Goal: Task Accomplishment & Management: Use online tool/utility

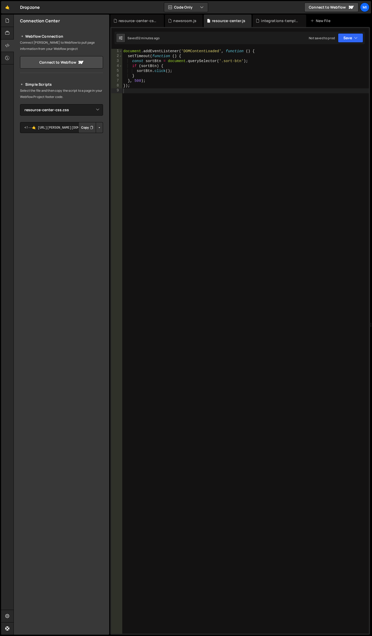
select select "44695"
click at [6, 5] on link "🤙" at bounding box center [7, 7] width 13 height 12
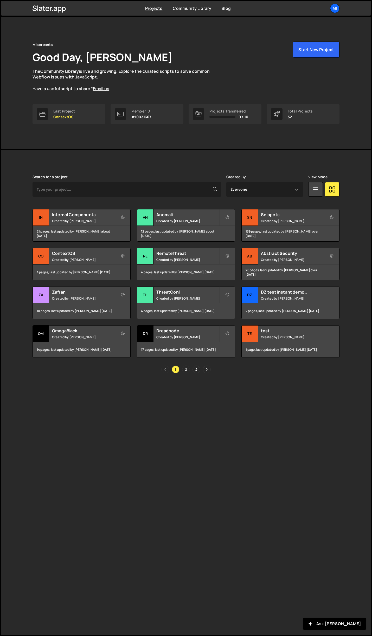
click at [186, 367] on link "2" at bounding box center [186, 370] width 8 height 8
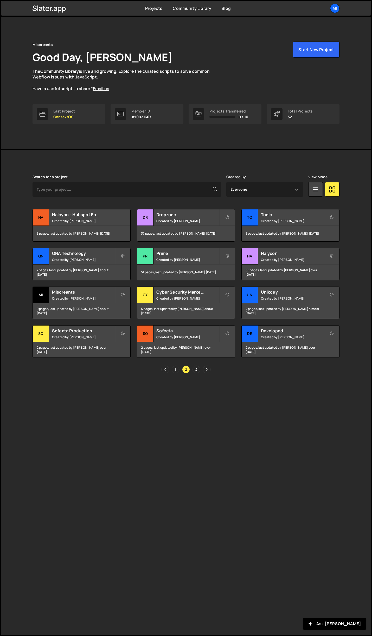
click at [178, 368] on link "1" at bounding box center [175, 370] width 8 height 8
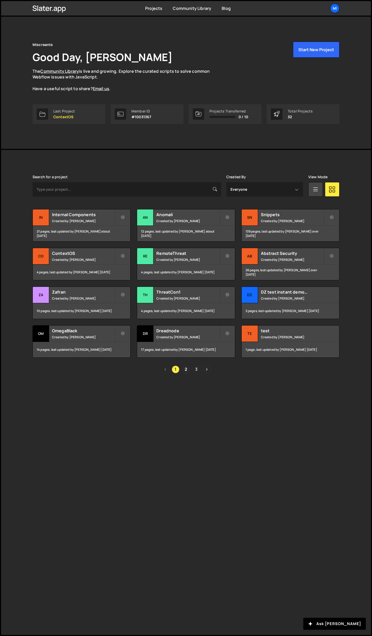
click at [196, 367] on link "3" at bounding box center [196, 370] width 8 height 8
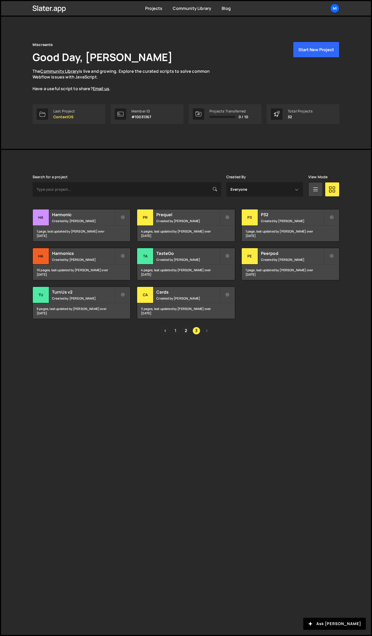
click at [175, 334] on link "1" at bounding box center [175, 331] width 8 height 8
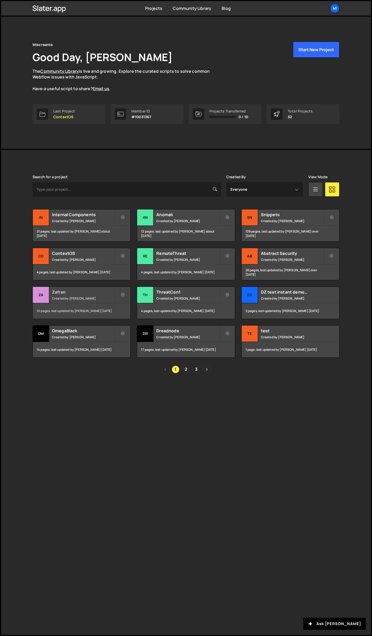
click at [108, 292] on h2 "Zafran" at bounding box center [83, 292] width 63 height 6
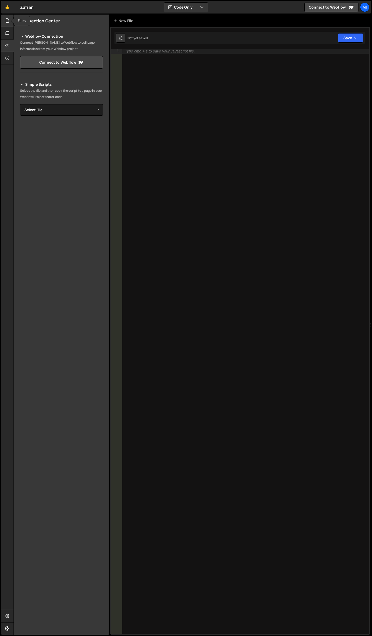
click at [2, 16] on div at bounding box center [7, 21] width 13 height 12
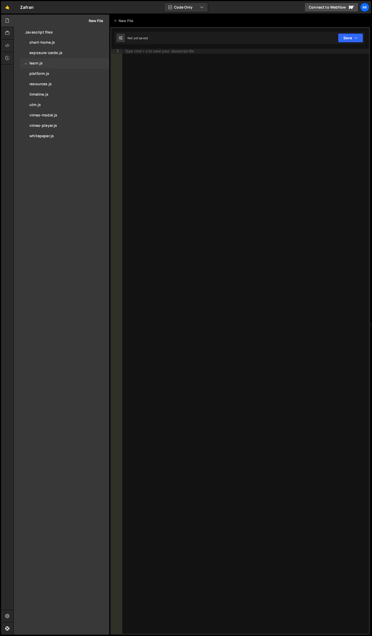
click at [62, 65] on div "0 learn.js 0" at bounding box center [64, 63] width 89 height 10
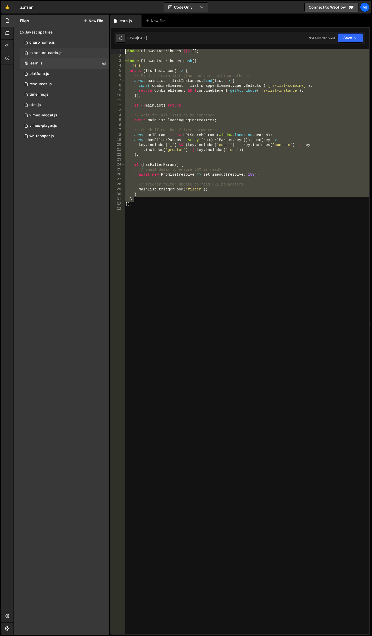
drag, startPoint x: 153, startPoint y: 198, endPoint x: 70, endPoint y: 50, distance: 170.6
click at [70, 50] on div "Files New File Javascript files 0 chart-home.js 0 0 exposure-cards.js 0 0 learn…" at bounding box center [193, 325] width 358 height 621
type textarea "window.FinsweetAttributes ||= [];"
click at [6, 5] on link "🤙" at bounding box center [7, 7] width 13 height 12
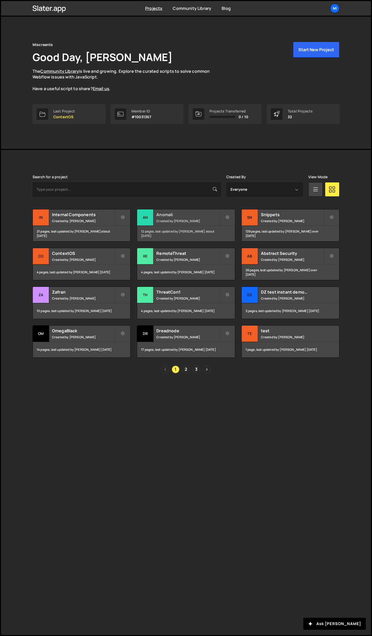
click at [202, 218] on div "Anomali Created by Jarek Kowalczyk" at bounding box center [185, 217] width 97 height 16
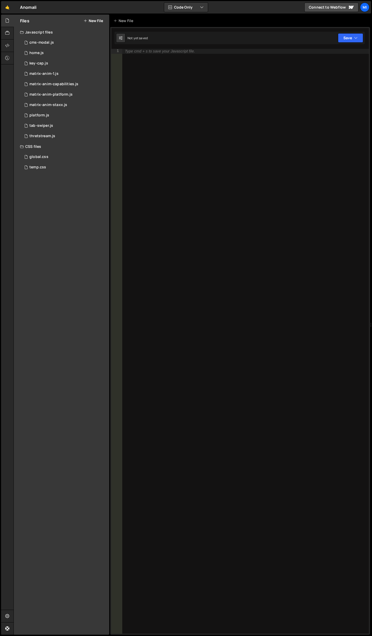
click at [96, 21] on button "New File" at bounding box center [92, 21] width 19 height 4
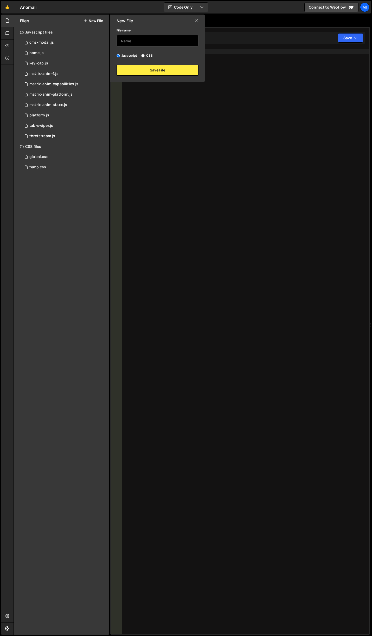
click at [139, 43] on input "text" at bounding box center [157, 40] width 82 height 11
type input "resources"
click at [148, 67] on button "Save File" at bounding box center [157, 70] width 82 height 11
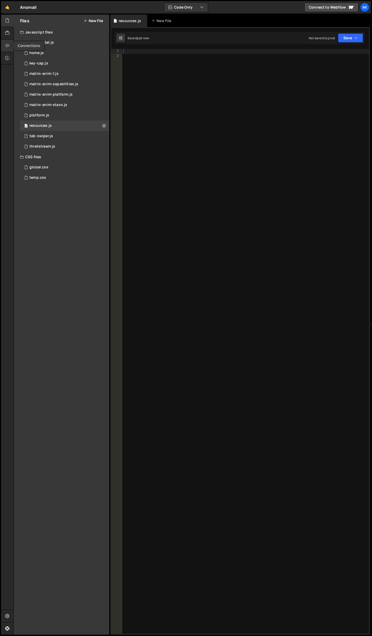
click at [9, 43] on icon at bounding box center [7, 46] width 4 height 6
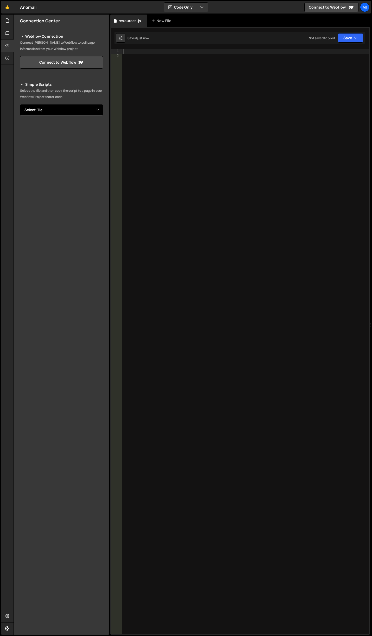
click at [89, 112] on select "Select File cms-modal.js home.js key-cap.js matrix-anim-1.js matrix-anim-capabi…" at bounding box center [61, 109] width 83 height 11
select select "44705"
click at [20, 104] on select "Select File cms-modal.js home.js key-cap.js matrix-anim-1.js matrix-anim-capabi…" at bounding box center [61, 109] width 83 height 11
click at [97, 129] on button "Button group with nested dropdown" at bounding box center [99, 127] width 7 height 11
click at [86, 136] on link "Copy Staging js" at bounding box center [81, 137] width 43 height 7
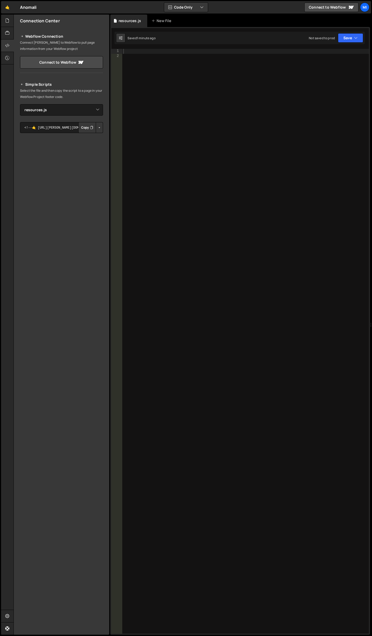
click at [4, 14] on div "Hold on a sec... Are you certain you wish to leave this page? Any changes you'v…" at bounding box center [186, 318] width 372 height 636
click at [3, 18] on div at bounding box center [7, 21] width 13 height 12
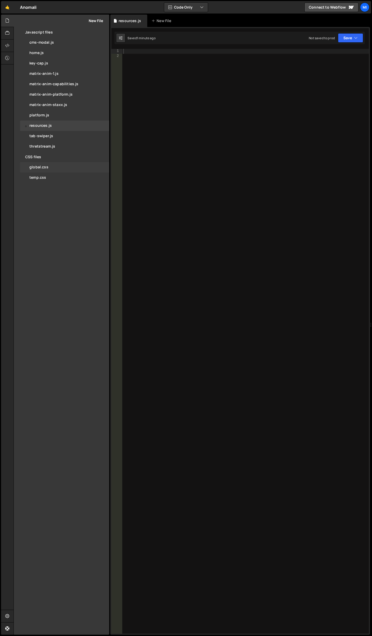
click at [44, 170] on div "global.css 0" at bounding box center [64, 167] width 89 height 10
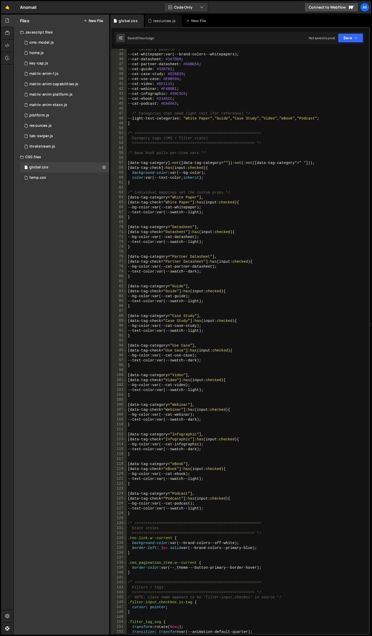
scroll to position [249, 0]
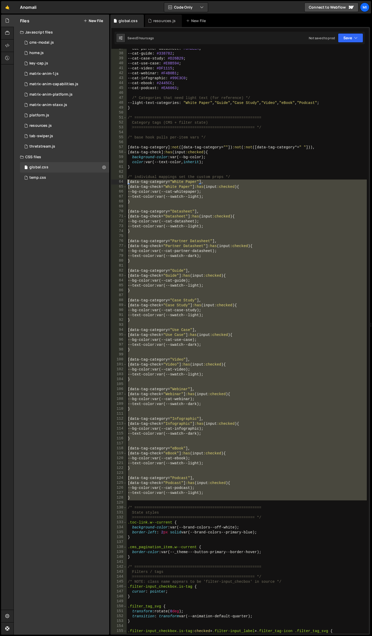
drag, startPoint x: 135, startPoint y: 500, endPoint x: 122, endPoint y: 180, distance: 320.4
click at [122, 180] on div "37 38 39 40 41 42 43 44 45 46 47 48 49 50 51 52 53 54 55 56 57 58 59 60 61 62 6…" at bounding box center [239, 341] width 257 height 585
type textarea "[data-tag-category="White Paper"], [data-tag-check="White Paper"]:has(input:che…"
click at [156, 25] on div "resources.js" at bounding box center [163, 21] width 37 height 12
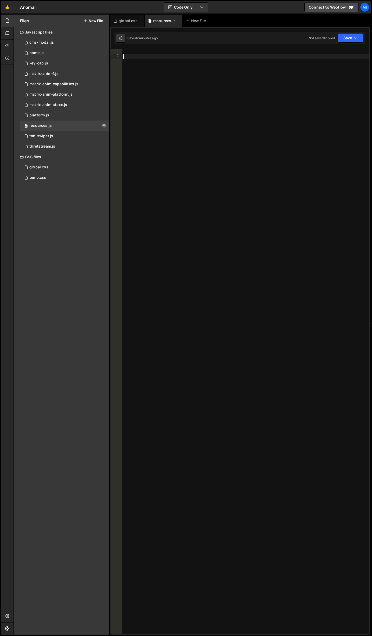
click at [192, 121] on div at bounding box center [245, 346] width 246 height 595
paste textarea "});"
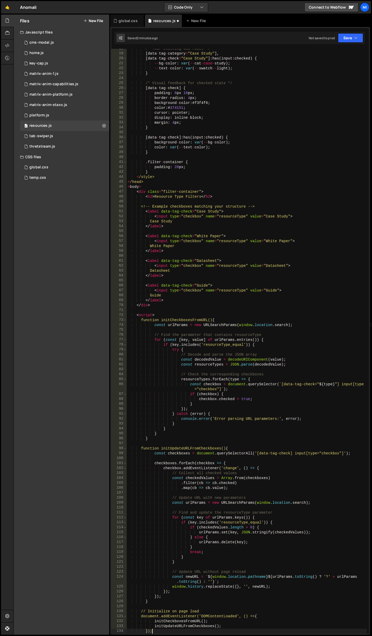
scroll to position [87, 0]
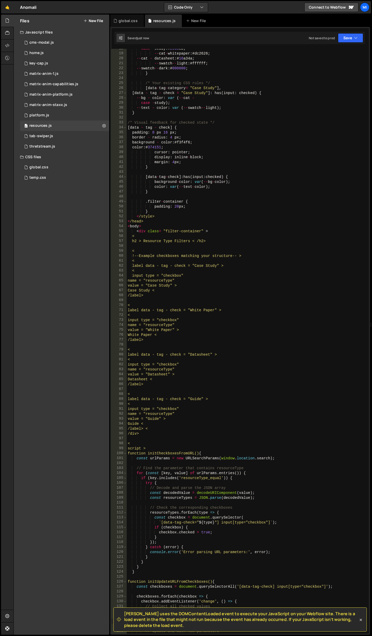
click at [177, 145] on div "case - study : # 2563 eb ; -- cat - whitepaper : # dc2626 ; -- cat - datasheet …" at bounding box center [247, 343] width 240 height 595
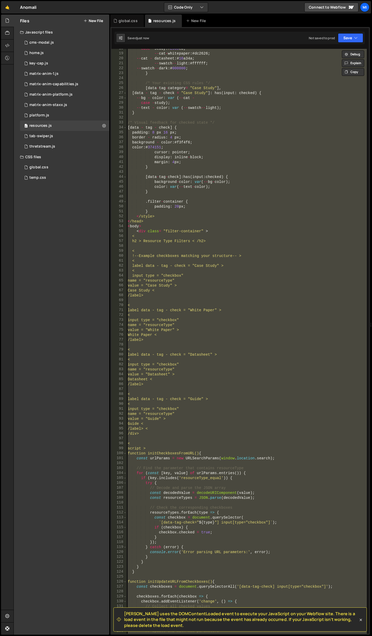
paste textarea "});"
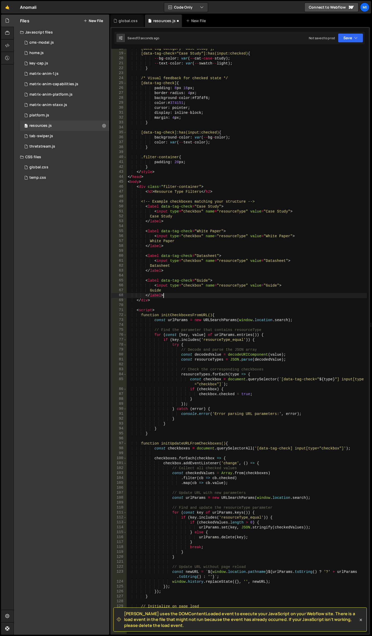
click at [200, 297] on div "[data-tag-category="Case Study"], [data-tag-check="Case Study"]:has(input:check…" at bounding box center [247, 343] width 240 height 595
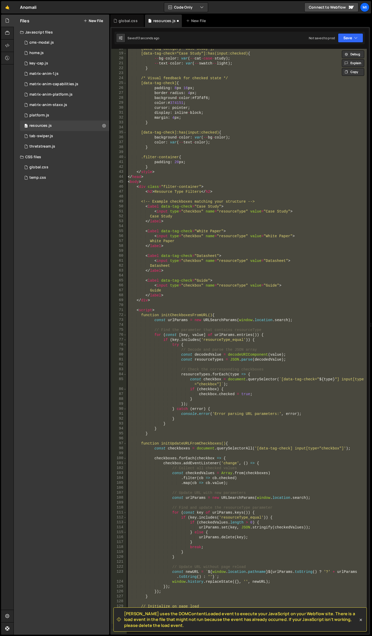
paste textarea
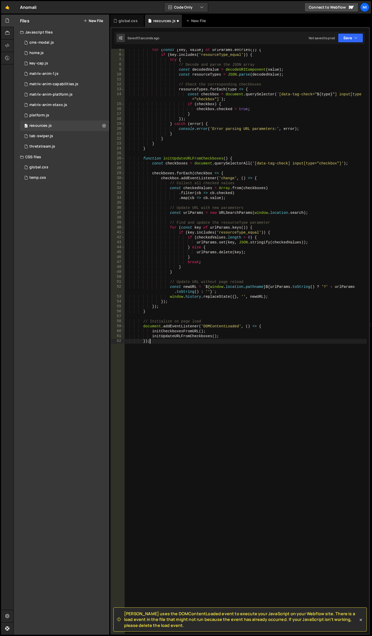
scroll to position [21, 0]
type textarea "initCheckboxesFromURL();"
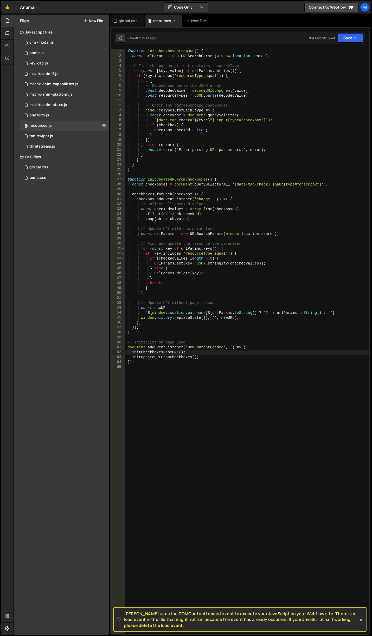
scroll to position [0, 0]
click at [126, 22] on div "global.css" at bounding box center [127, 20] width 19 height 5
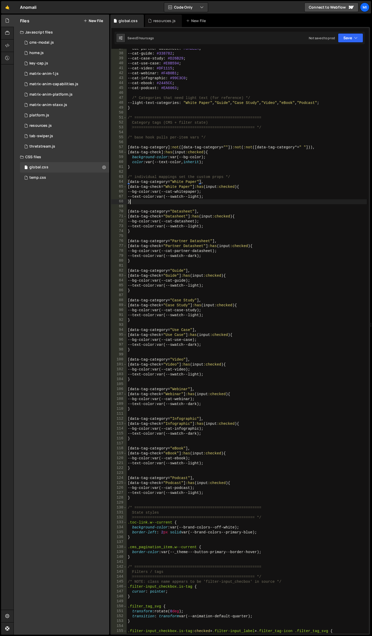
click at [255, 204] on div "--cat-partner-datasheet : #8ABEEA ; --cat-guide : #338782 ; --cat-case-study : …" at bounding box center [247, 343] width 240 height 595
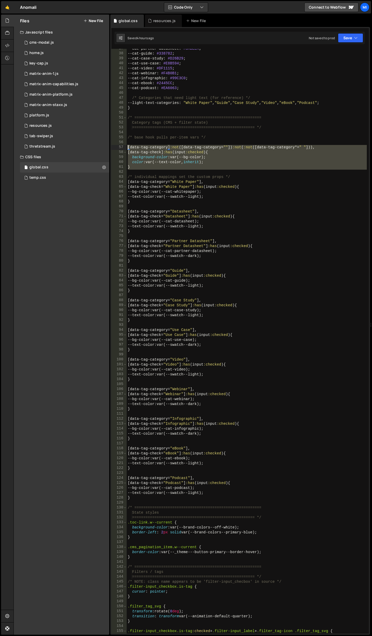
drag, startPoint x: 131, startPoint y: 172, endPoint x: 113, endPoint y: 148, distance: 30.4
click at [113, 148] on div "} 37 38 39 40 41 42 43 44 45 46 47 48 49 50 51 52 53 54 55 56 57 58 59 60 61 62…" at bounding box center [239, 341] width 257 height 585
type textarea "[data-tag-category]:not([data-tag-category=""]):not(:not([data-tag-category*=" …"
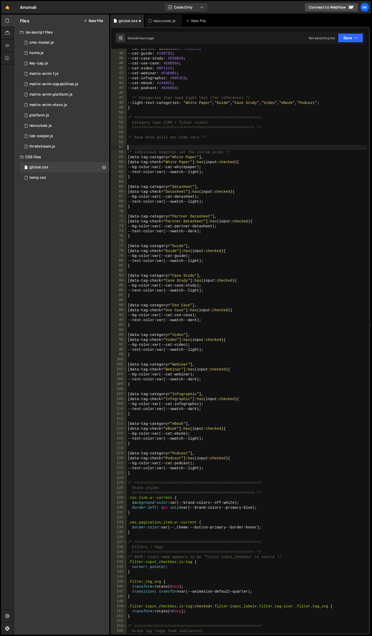
type textarea "/* individual mappings set the custom props */"
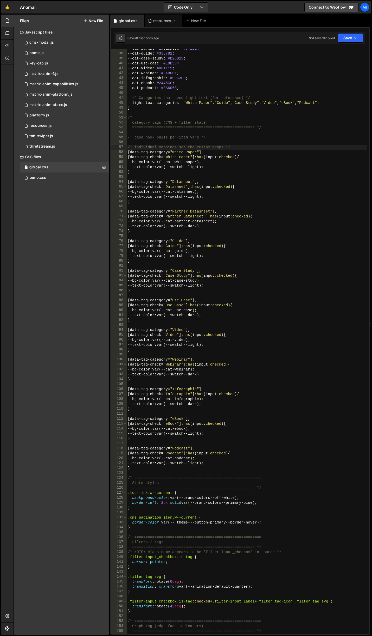
click at [176, 135] on div "--cat-partner-datasheet : #8ABEEA ; --cat-guide : #338782 ; --cat-case-study : …" at bounding box center [247, 343] width 240 height 595
type textarea "}"
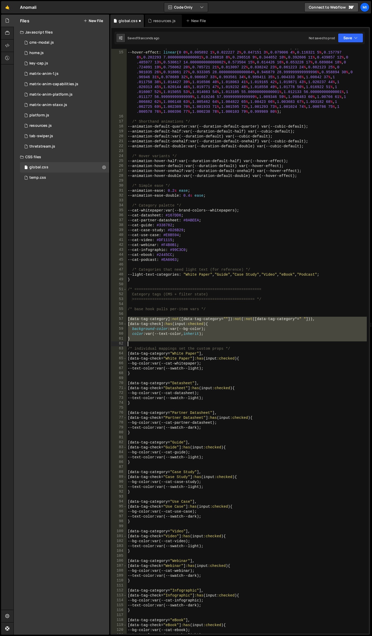
scroll to position [78, 0]
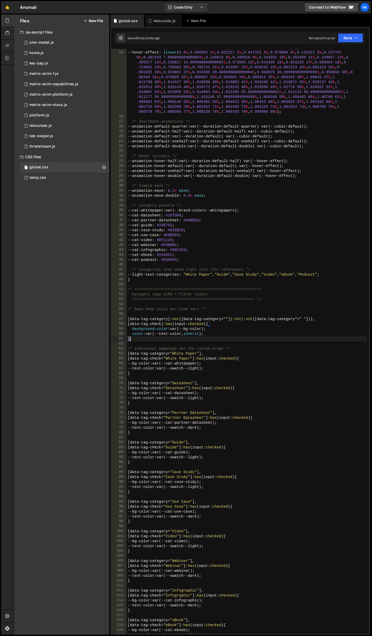
click at [150, 339] on div "--cubic-bounce : linear ( 0 , 0.5737 7.6 % , 0.8382 11.87 % , 0.9463 14.19 % , …" at bounding box center [247, 337] width 240 height 605
type textarea "}"
click at [145, 341] on div "--cubic-bounce : linear ( 0 , 0.5737 7.6 % , 0.8382 11.87 % , 0.9463 14.19 % , …" at bounding box center [247, 337] width 240 height 605
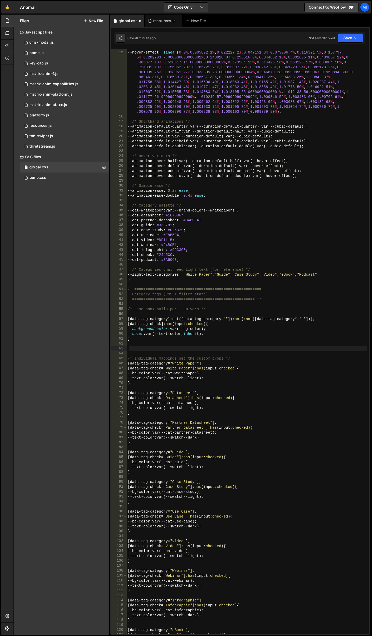
paste textarea "}"
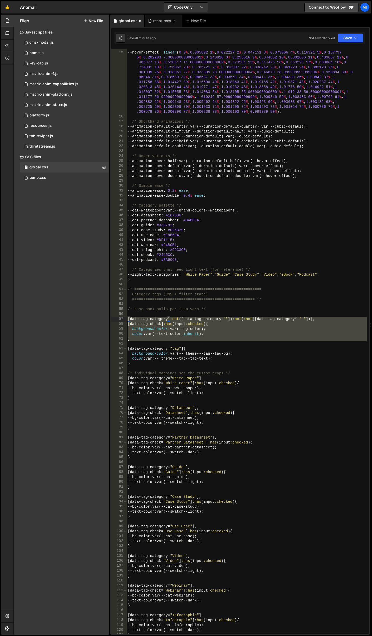
drag, startPoint x: 136, startPoint y: 341, endPoint x: 124, endPoint y: 320, distance: 24.6
click at [124, 320] on div "} 14 15 16 17 18 19 20 21 22 23 24 25 26 27 28 29 30 31 32 33 34 35 36 37 38 39…" at bounding box center [239, 341] width 257 height 585
type textarea "[data-tag-category]:not([data-tag-category=""]):not(:not([data-tag-category*=" …"
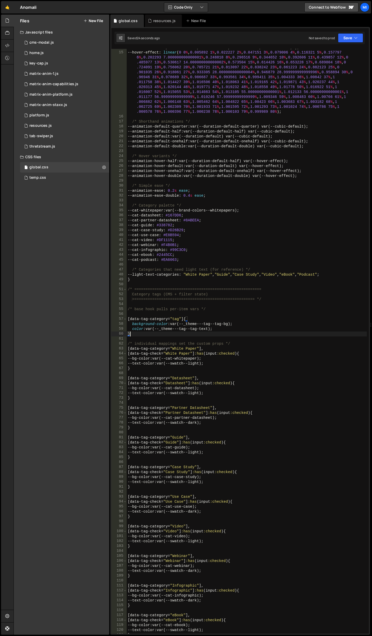
click at [167, 333] on div "--cubic-bounce : linear ( 0 , 0.5737 7.6 % , 0.8382 11.87 % , 0.9463 14.19 % , …" at bounding box center [247, 337] width 240 height 605
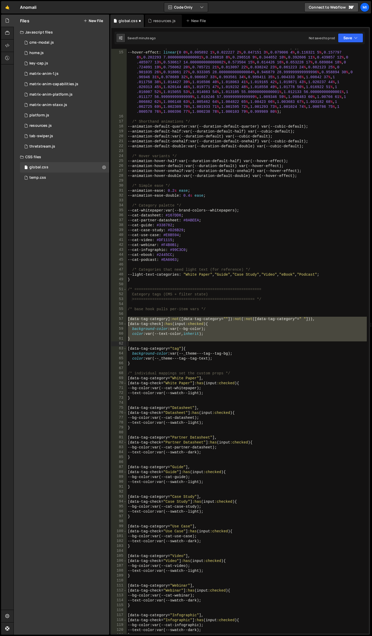
click at [222, 320] on div "--cubic-bounce : linear ( 0 , 0.5737 7.6 % , 0.8382 11.87 % , 0.9463 14.19 % , …" at bounding box center [247, 341] width 240 height 585
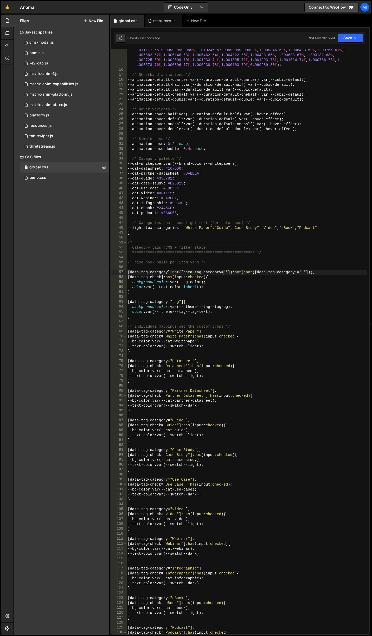
scroll to position [156, 0]
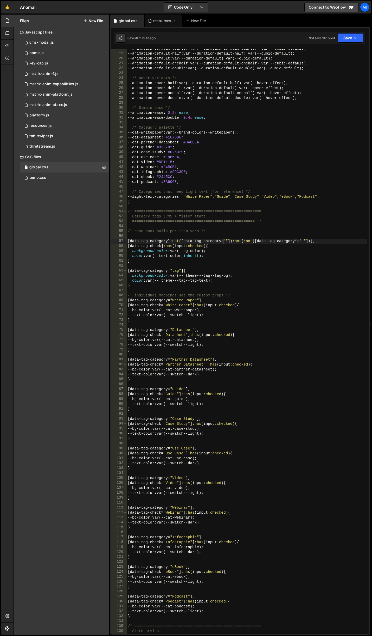
click at [160, 261] on div "--animation-default-quarter : var(--duration-default-quarter) var(--cubic-defau…" at bounding box center [247, 343] width 240 height 595
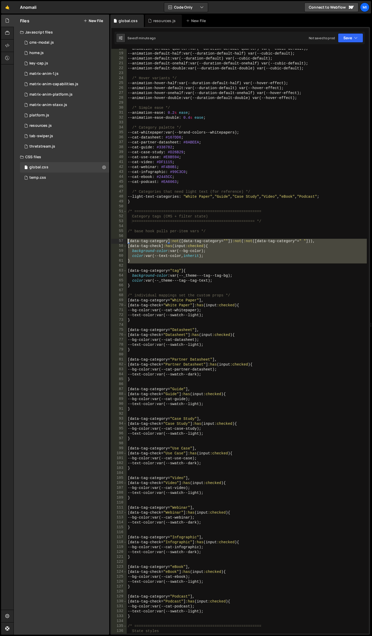
drag, startPoint x: 140, startPoint y: 263, endPoint x: 108, endPoint y: 239, distance: 40.4
click at [108, 239] on div "Files New File Javascript files 0 cms-modal.js 0 0 home.js 0 0 key-cap.js 0 0 0…" at bounding box center [193, 325] width 358 height 621
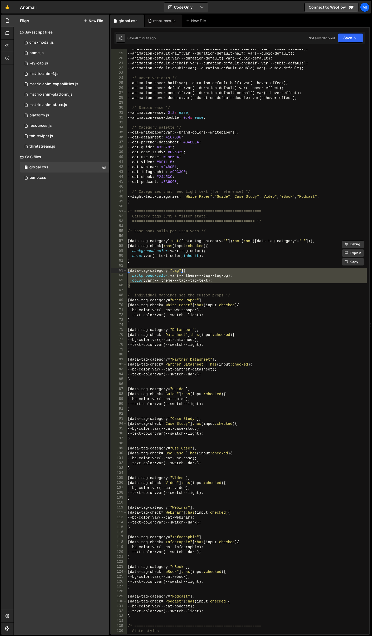
drag, startPoint x: 139, startPoint y: 288, endPoint x: 120, endPoint y: 272, distance: 24.5
click at [120, 272] on div "[data-tag-category]:not([data-tag-category=""]):not(:not([data-tag-category*=" …" at bounding box center [239, 341] width 257 height 585
paste textarea "}"
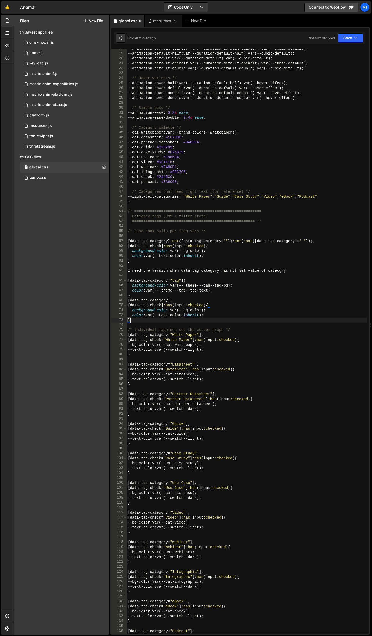
type textarea "color: var(--_theme---tag--tag-text); }"
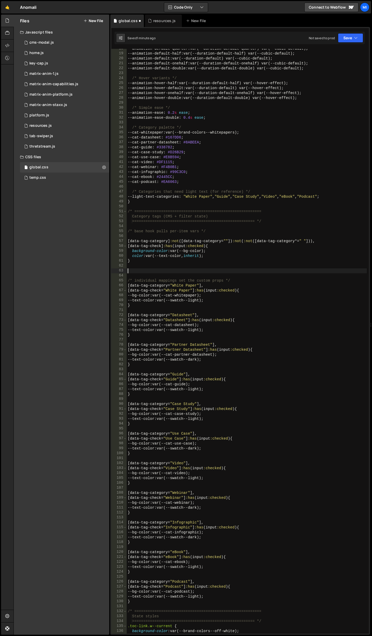
paste textarea "}"
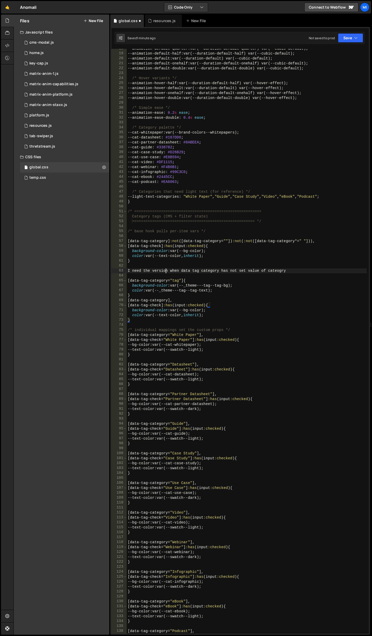
click at [164, 270] on div "--animation-default-quarter : var(--duration-default-quarter) var(--cubic-defau…" at bounding box center [247, 343] width 240 height 595
type textarea "I need the version when data tag category has not set value of cateogry"
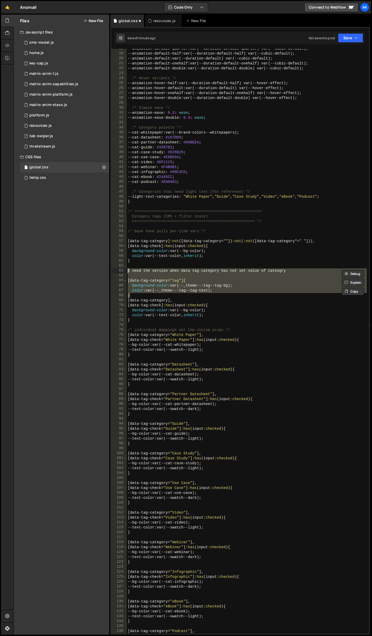
drag, startPoint x: 135, startPoint y: 296, endPoint x: 121, endPoint y: 271, distance: 28.3
click at [121, 271] on div "I need the version when data tag category has not set value of cateogry 18 19 2…" at bounding box center [239, 341] width 257 height 585
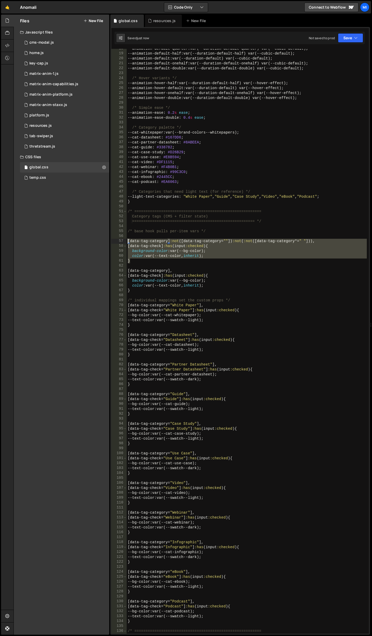
drag, startPoint x: 147, startPoint y: 262, endPoint x: 109, endPoint y: 242, distance: 43.1
click at [109, 242] on div "Files New File Javascript files 0 cms-modal.js 0 0 home.js 0 0 key-cap.js 0 0 0…" at bounding box center [193, 325] width 358 height 621
type textarea "[data-tag-category]:not([data-tag-category=""]):not(:not([data-tag-category*=" …"
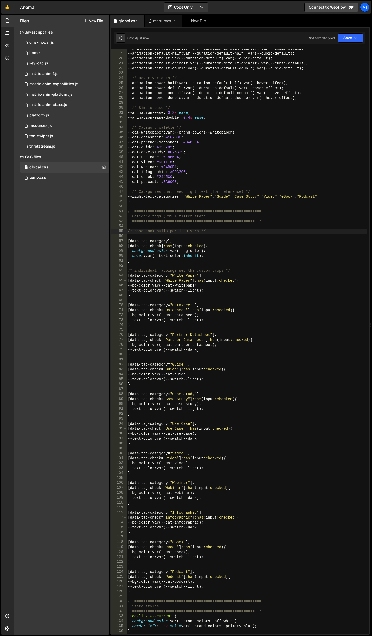
click at [208, 232] on div "--animation-default-quarter : var(--duration-default-quarter) var(--cubic-defau…" at bounding box center [247, 343] width 240 height 595
type textarea "/* base hook pulls per-item vars */"
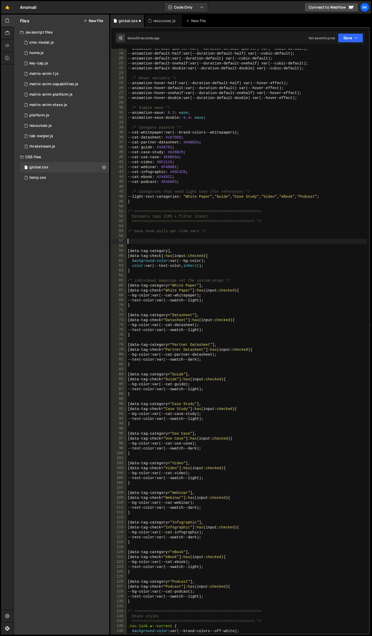
paste textarea "}"
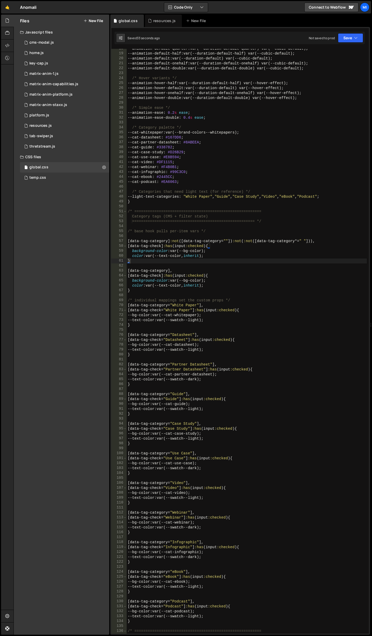
click at [184, 259] on div "--animation-default-quarter : var(--duration-default-quarter) var(--cubic-defau…" at bounding box center [247, 343] width 240 height 595
drag, startPoint x: 171, startPoint y: 252, endPoint x: 206, endPoint y: 250, distance: 35.1
click at [206, 250] on div "--animation-default-quarter : var(--duration-default-quarter) var(--cubic-defau…" at bounding box center [247, 343] width 240 height 595
paste textarea "_theme---tag--tag-bg"
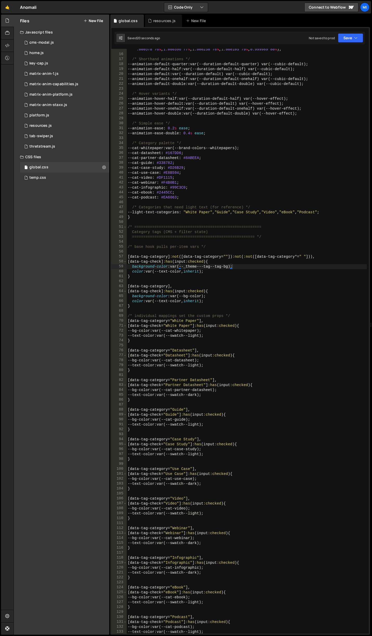
scroll to position [140, 0]
drag, startPoint x: 181, startPoint y: 296, endPoint x: 203, endPoint y: 297, distance: 21.6
click at [203, 297] on div "--hover-effect : linear ( 0 0 % , 0.005892 1 % , 0.022227 2 % , 0.047151 3 % , …" at bounding box center [247, 315] width 240 height 654
click at [245, 214] on div "--hover-effect : linear ( 0 0 % , 0.005892 1 % , 0.022227 2 % , 0.047151 3 % , …" at bounding box center [247, 315] width 240 height 654
type textarea "--light-text-categories: "White Paper", "Guide", "Case Study", "Video", "eBook"…"
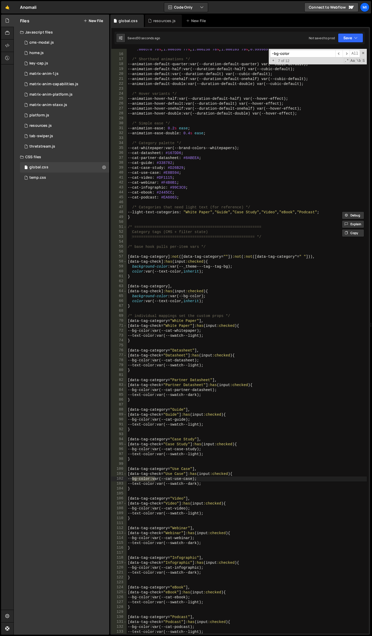
type input "--bg-color"
click at [230, 290] on div "--hover-effect : linear ( 0 0 % , 0.005892 1 % , 0.022227 2 % , 0.047151 3 % , …" at bounding box center [247, 315] width 240 height 654
drag, startPoint x: 171, startPoint y: 266, endPoint x: 232, endPoint y: 266, distance: 60.8
click at [232, 266] on div "--hover-effect : linear ( 0 0 % , 0.005892 1 % , 0.022227 2 % , 0.047151 3 % , …" at bounding box center [247, 315] width 240 height 654
drag, startPoint x: 172, startPoint y: 296, endPoint x: 205, endPoint y: 294, distance: 32.8
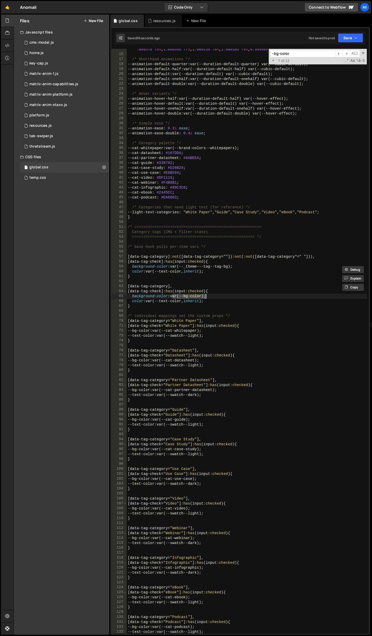
click at [205, 294] on div "--hover-effect : linear ( 0 0 % , 0.005892 1 % , 0.022227 2 % , 0.047151 3 % , …" at bounding box center [247, 315] width 240 height 654
paste textarea "var(--_theme---tag--tag-bg"
click at [204, 316] on div "--hover-effect : linear ( 0 0 % , 0.005892 1 % , 0.022227 2 % , 0.047151 3 % , …" at bounding box center [247, 315] width 240 height 654
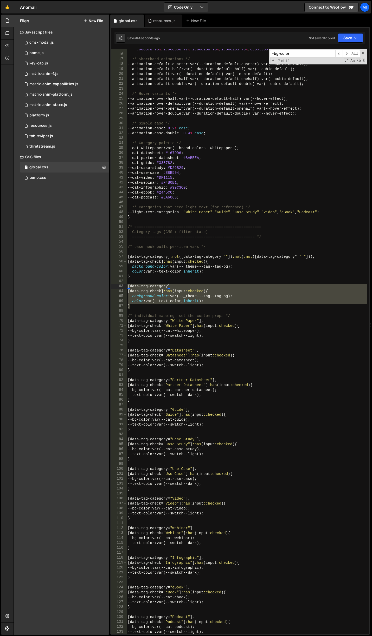
drag, startPoint x: 130, startPoint y: 307, endPoint x: 123, endPoint y: 288, distance: 20.6
click at [123, 288] on div "/* individual mappings set the custom props */ 15 16 17 18 19 20 21 22 23 24 25…" at bounding box center [239, 341] width 257 height 585
type textarea "[data-tag-category], [data-tag-check]:has(input:checked) {"
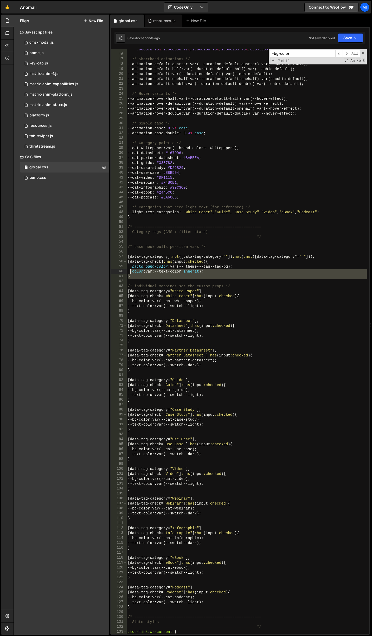
drag, startPoint x: 134, startPoint y: 280, endPoint x: 131, endPoint y: 272, distance: 8.4
click at [131, 272] on div "--hover-effect : linear ( 0 0 % , 0.005892 1 % , 0.022227 2 % , 0.047151 3 % , …" at bounding box center [247, 315] width 240 height 654
type textarea "color: var(--text-color, inherit); }"
click at [139, 280] on div "--hover-effect : linear ( 0 0 % , 0.005892 1 % , 0.022227 2 % , 0.047151 3 % , …" at bounding box center [247, 341] width 240 height 585
paste textarea "}"
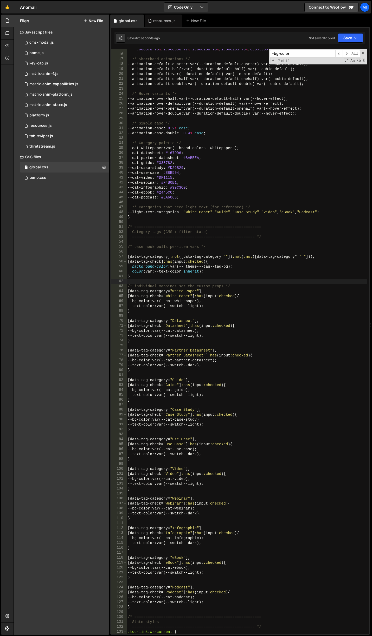
type textarea "}"
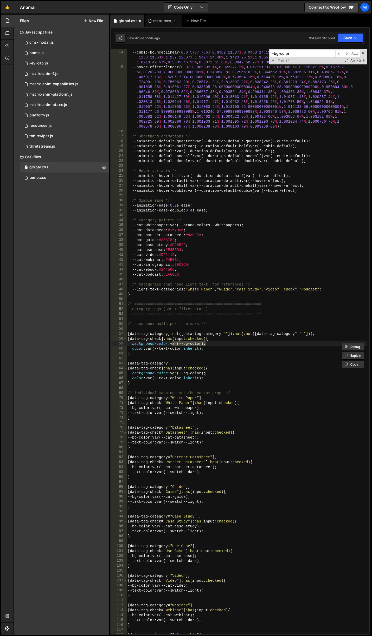
scroll to position [63, 0]
click at [133, 355] on div "--cubic-default : cubic-bezier ( 0.625 , 0.05 , 0 , 1 ) ; --cubic-bounce : line…" at bounding box center [247, 342] width 240 height 595
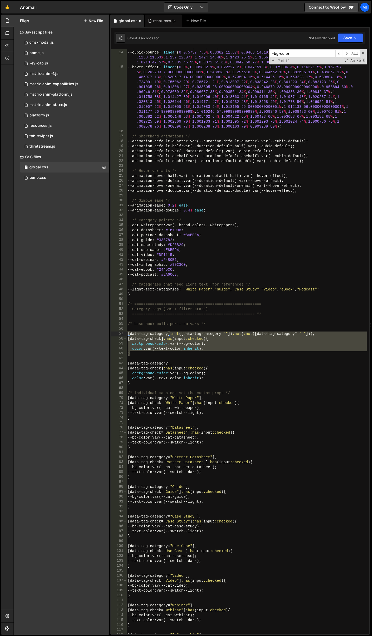
drag, startPoint x: 134, startPoint y: 354, endPoint x: 122, endPoint y: 332, distance: 25.7
click at [122, 332] on div "} 13 14 15 16 17 18 19 20 21 22 23 24 25 26 27 28 29 30 31 32 33 34 35 36 37 38…" at bounding box center [239, 341] width 257 height 585
type textarea "[data-tag-category]:not([data-tag-category=""]):not(:not([data-tag-category*=" …"
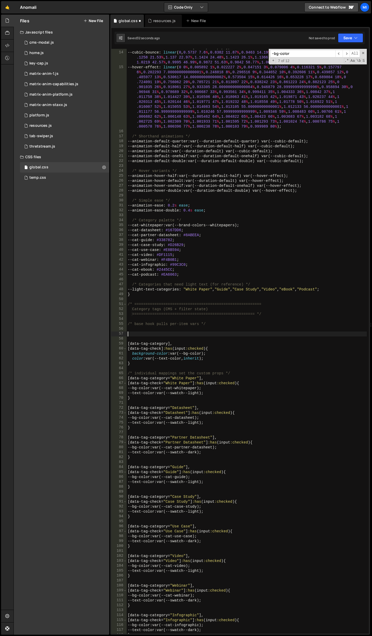
type textarea "[data-tag-category],"
